Goal: Task Accomplishment & Management: Use online tool/utility

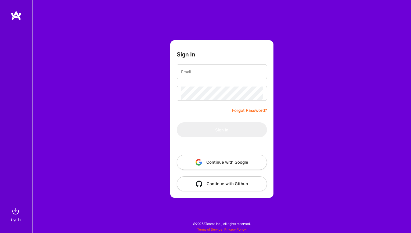
click at [233, 164] on button "Continue with Google" at bounding box center [222, 162] width 90 height 15
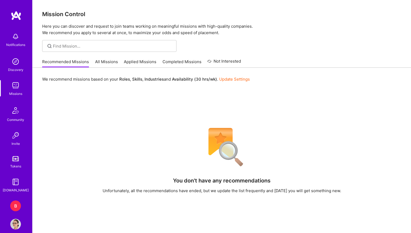
click at [17, 205] on div "B" at bounding box center [15, 206] width 11 height 11
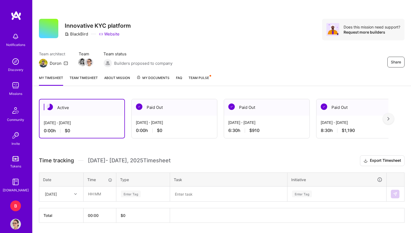
click at [76, 195] on div "[DATE]" at bounding box center [62, 194] width 44 height 14
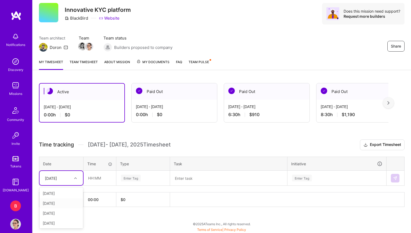
click at [64, 203] on div "[DATE]" at bounding box center [62, 203] width 44 height 10
click at [101, 180] on input "text" at bounding box center [100, 178] width 32 height 14
type input "01:00"
click at [136, 179] on div "Enter Tag" at bounding box center [131, 178] width 20 height 8
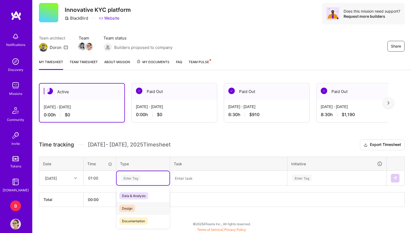
click at [127, 210] on span "Design" at bounding box center [127, 208] width 16 height 7
click at [184, 180] on textarea at bounding box center [229, 178] width 116 height 14
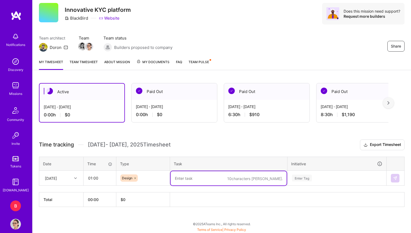
click at [194, 182] on textarea at bounding box center [229, 178] width 116 height 14
type textarea "Procedure allerts"
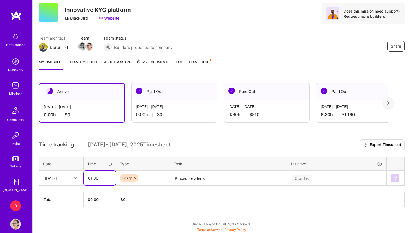
drag, startPoint x: 93, startPoint y: 179, endPoint x: 98, endPoint y: 179, distance: 4.6
click at [98, 179] on input "01:00" at bounding box center [100, 178] width 32 height 14
type input "01:30"
click at [337, 180] on div "Enter Tag" at bounding box center [337, 178] width 98 height 14
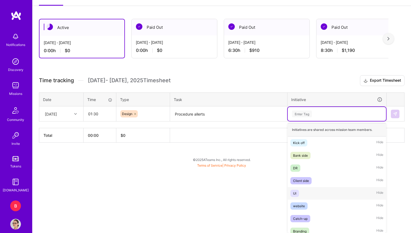
click at [299, 194] on div "UI Hide" at bounding box center [337, 193] width 98 height 13
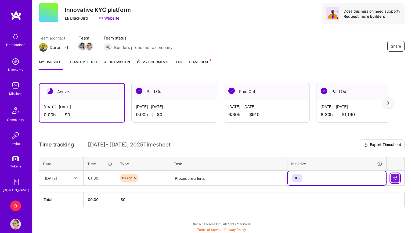
click at [397, 178] on img at bounding box center [395, 178] width 4 height 4
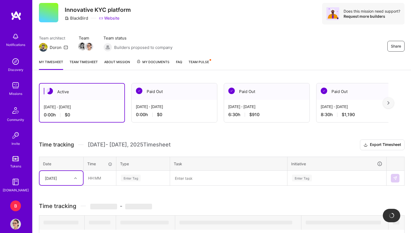
scroll to position [51, 0]
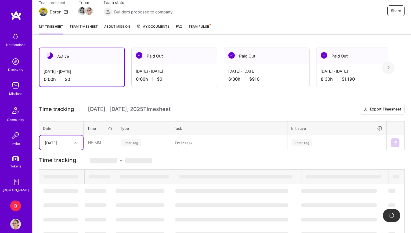
click at [76, 150] on div "option [DATE], selected. Select is focused ,type to refine list, press Down to …" at bounding box center [62, 143] width 44 height 14
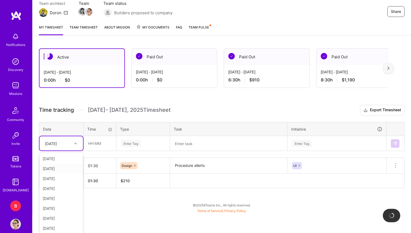
scroll to position [11, 0]
click at [59, 223] on div "[DATE]" at bounding box center [62, 227] width 44 height 10
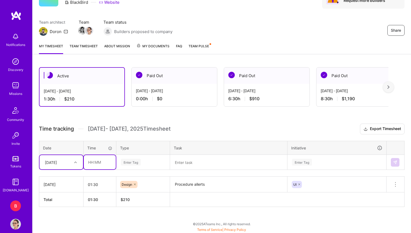
click at [97, 162] on input "text" at bounding box center [100, 162] width 32 height 14
type input "02:00"
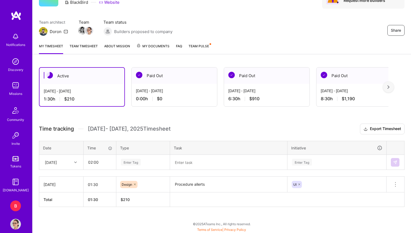
click at [128, 166] on div "Enter Tag" at bounding box center [143, 162] width 53 height 14
type input "Hint font,"
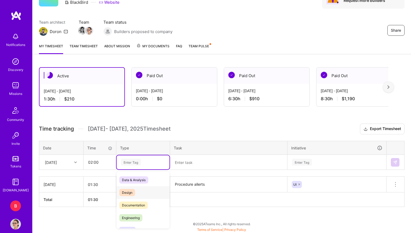
click at [130, 196] on span "Design" at bounding box center [127, 192] width 16 height 7
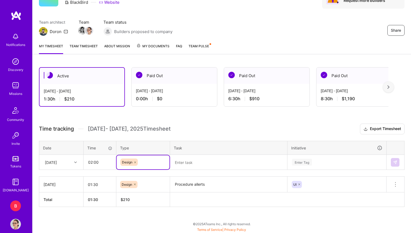
click at [184, 169] on textarea at bounding box center [229, 162] width 116 height 14
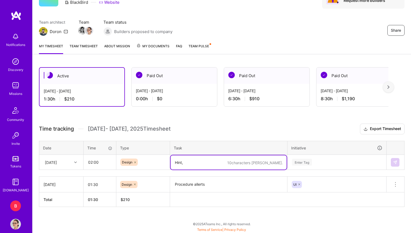
paste textarea "Maintenance procedure settings"
type textarea "Hint, Maintenance procedure settings"
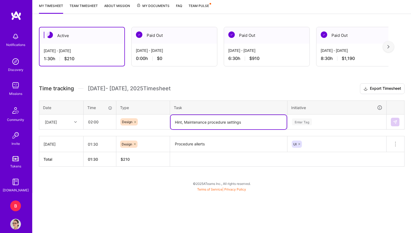
click at [319, 129] on div "Enter Tag" at bounding box center [337, 122] width 98 height 14
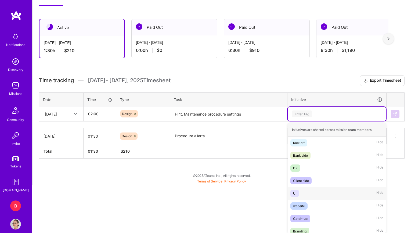
click at [302, 193] on div "UI Hide" at bounding box center [337, 193] width 98 height 13
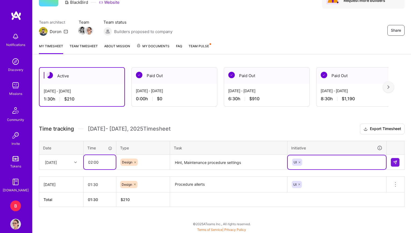
click at [101, 164] on input "02:00" at bounding box center [100, 162] width 32 height 14
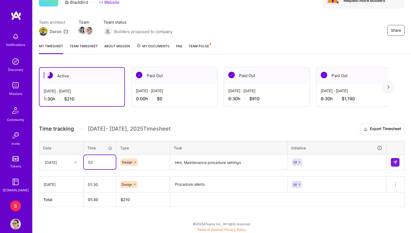
type input "0"
type input "01:30"
click at [395, 163] on img at bounding box center [395, 162] width 4 height 4
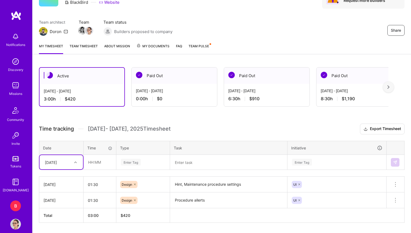
click at [265, 118] on div "Active [DATE] - [DATE] 3:00 h $420 Paid Out [DATE] - [DATE] 0:00 h $0 Paid Out …" at bounding box center [222, 155] width 379 height 189
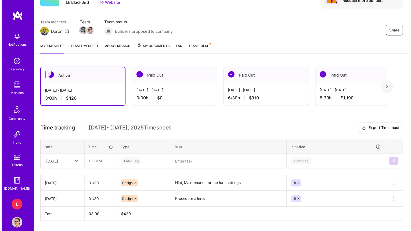
scroll to position [32, 0]
